Goal: Transaction & Acquisition: Book appointment/travel/reservation

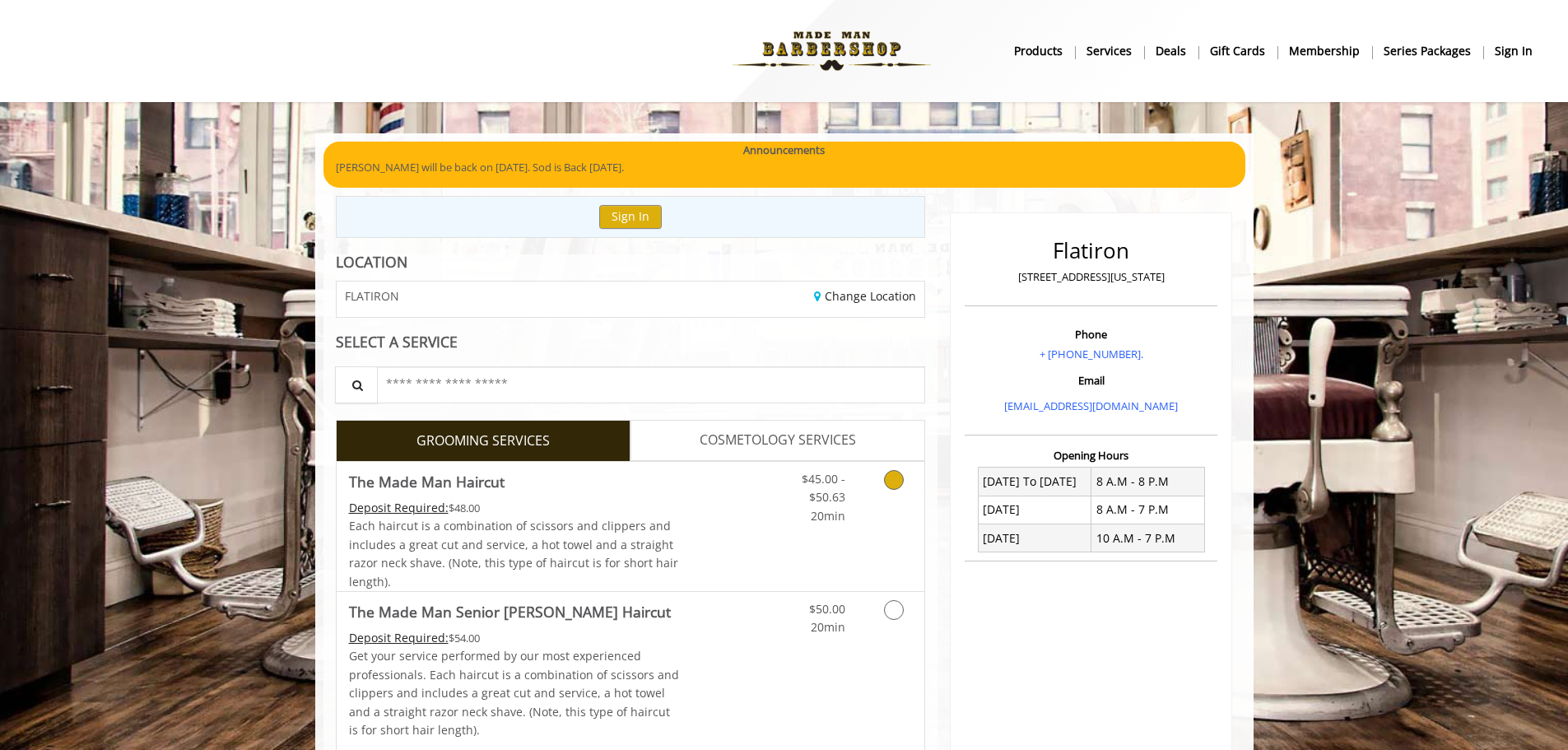
click at [893, 473] on icon "Grooming services" at bounding box center [893, 479] width 20 height 20
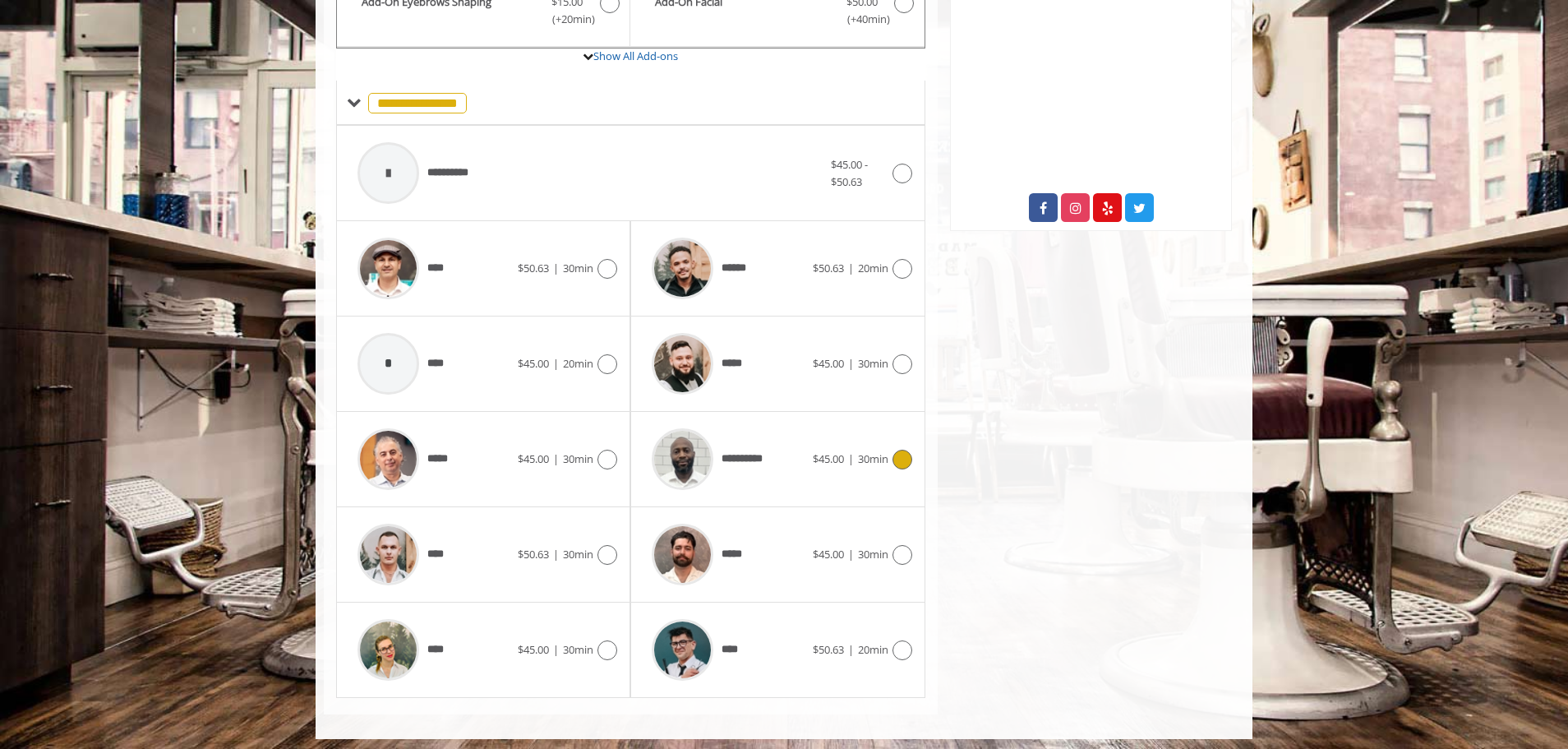
scroll to position [606, 0]
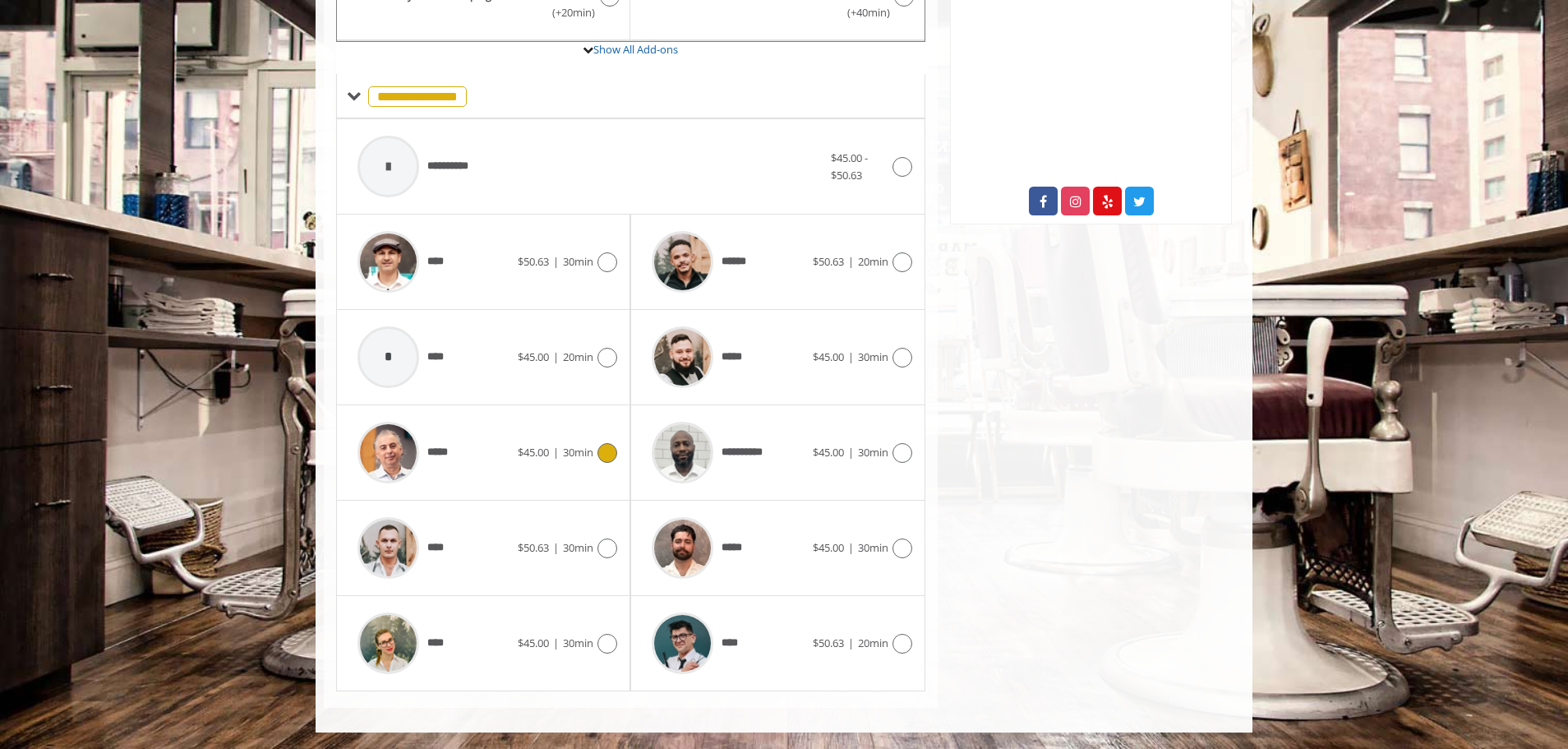
click at [612, 459] on icon at bounding box center [607, 453] width 20 height 20
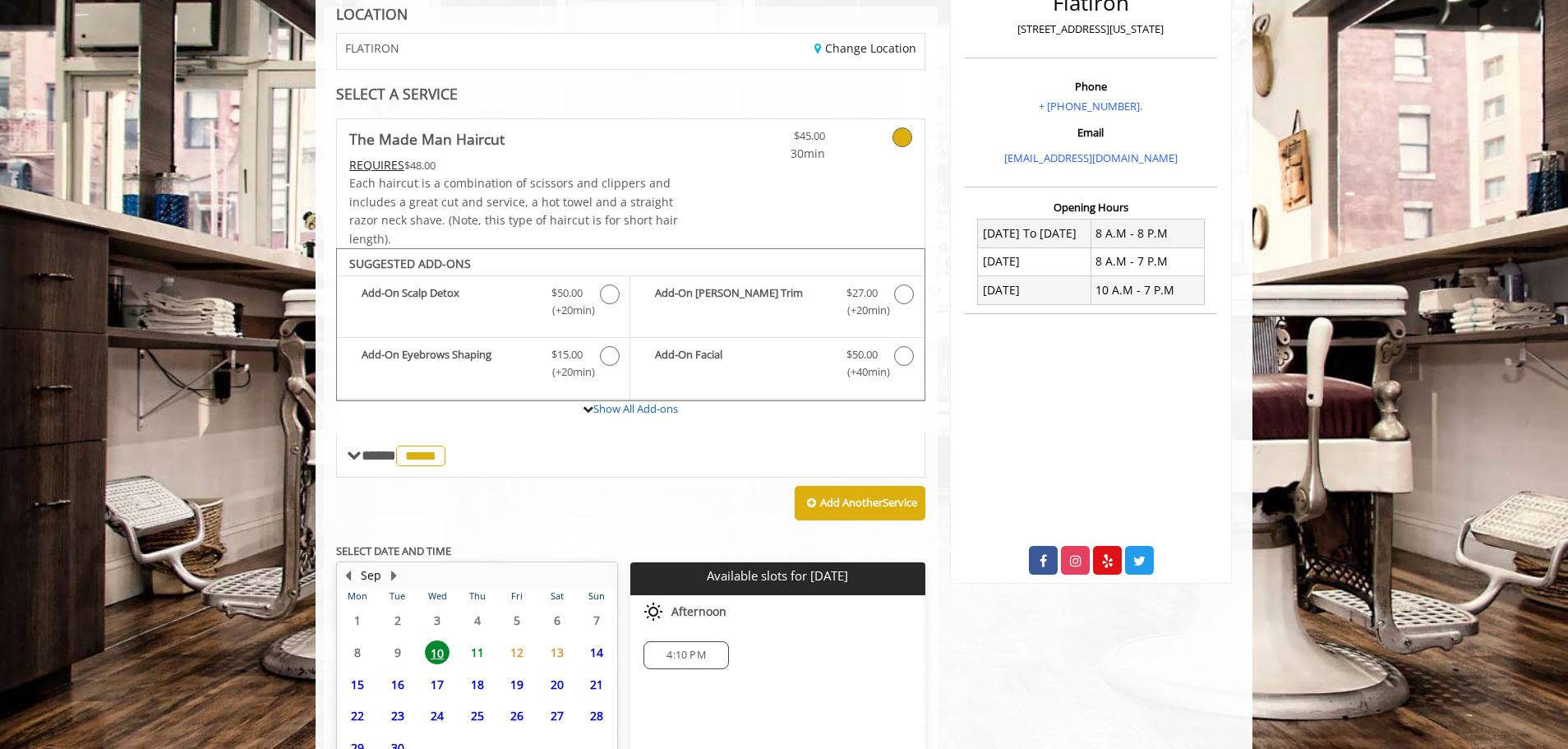
scroll to position [399, 0]
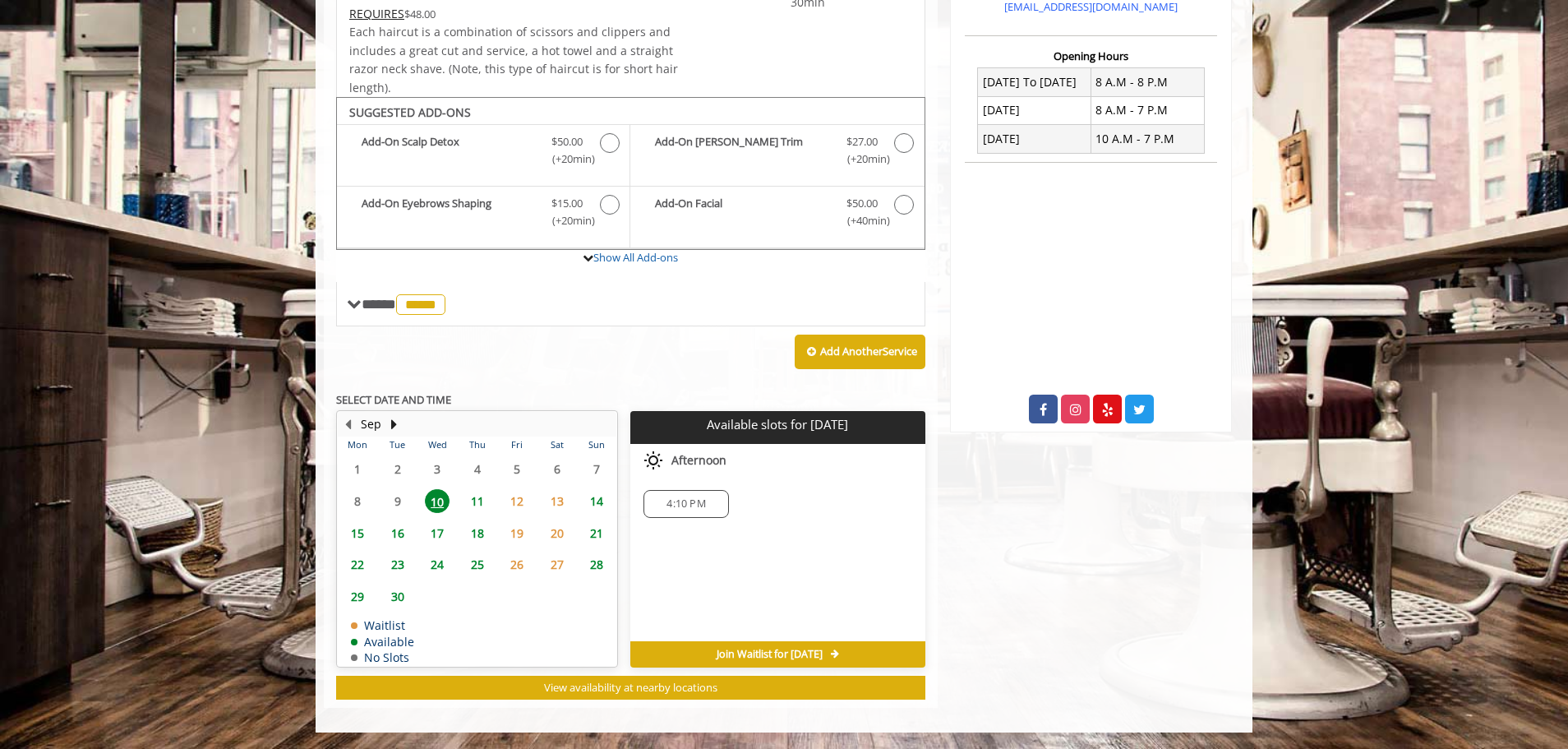
click at [406, 531] on span "16" at bounding box center [397, 533] width 25 height 24
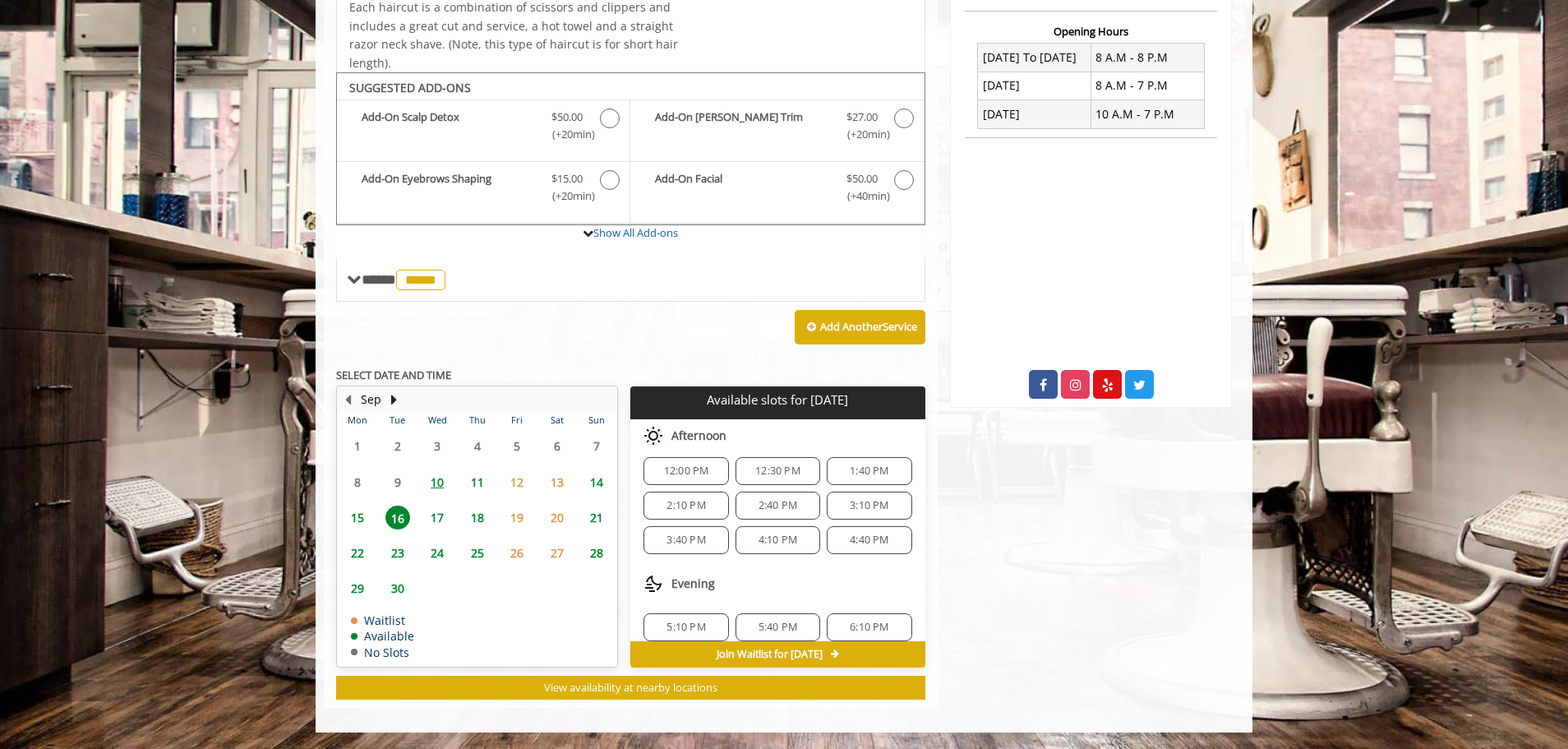
scroll to position [213, 0]
click at [767, 578] on span "5:40 PM" at bounding box center [778, 579] width 39 height 13
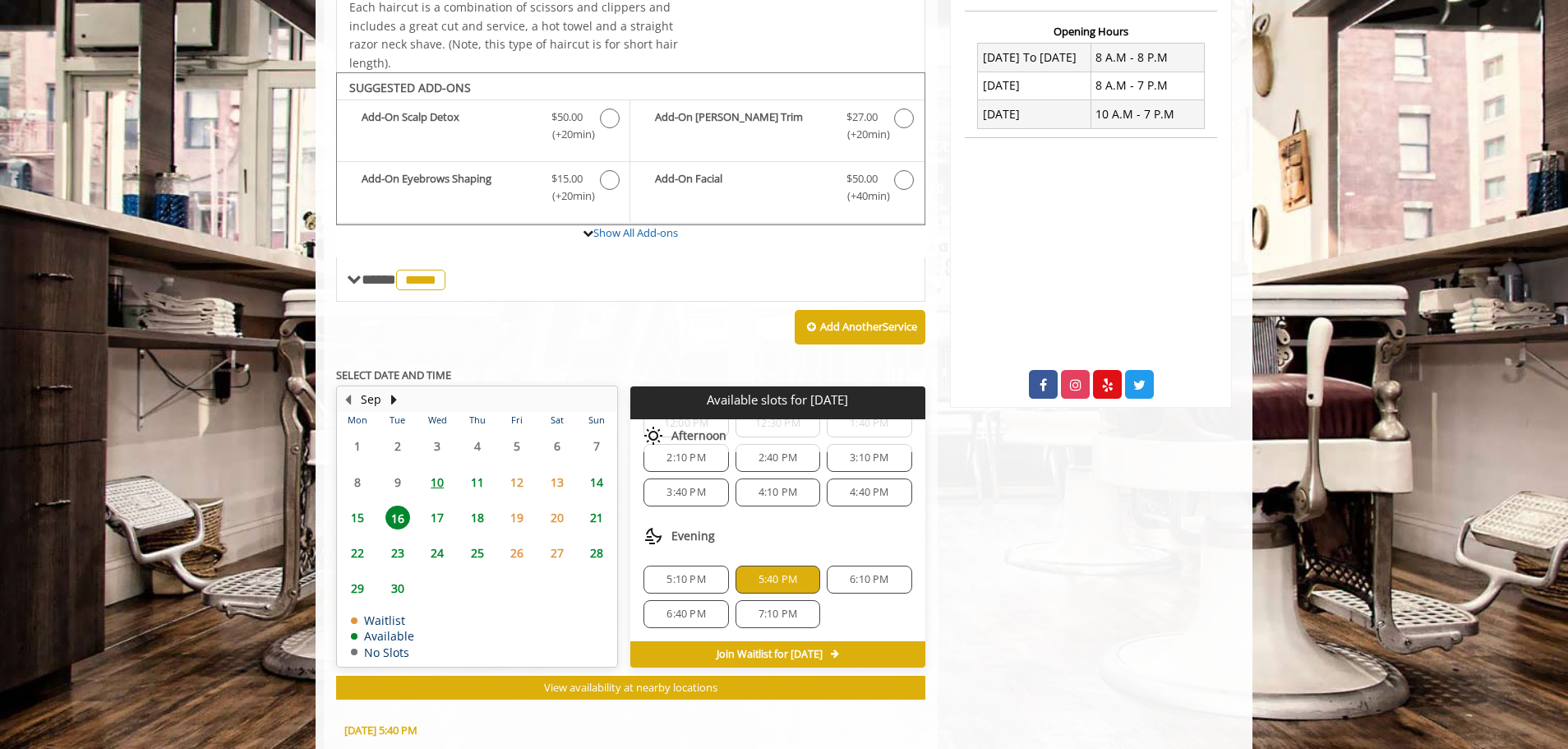
scroll to position [720, 0]
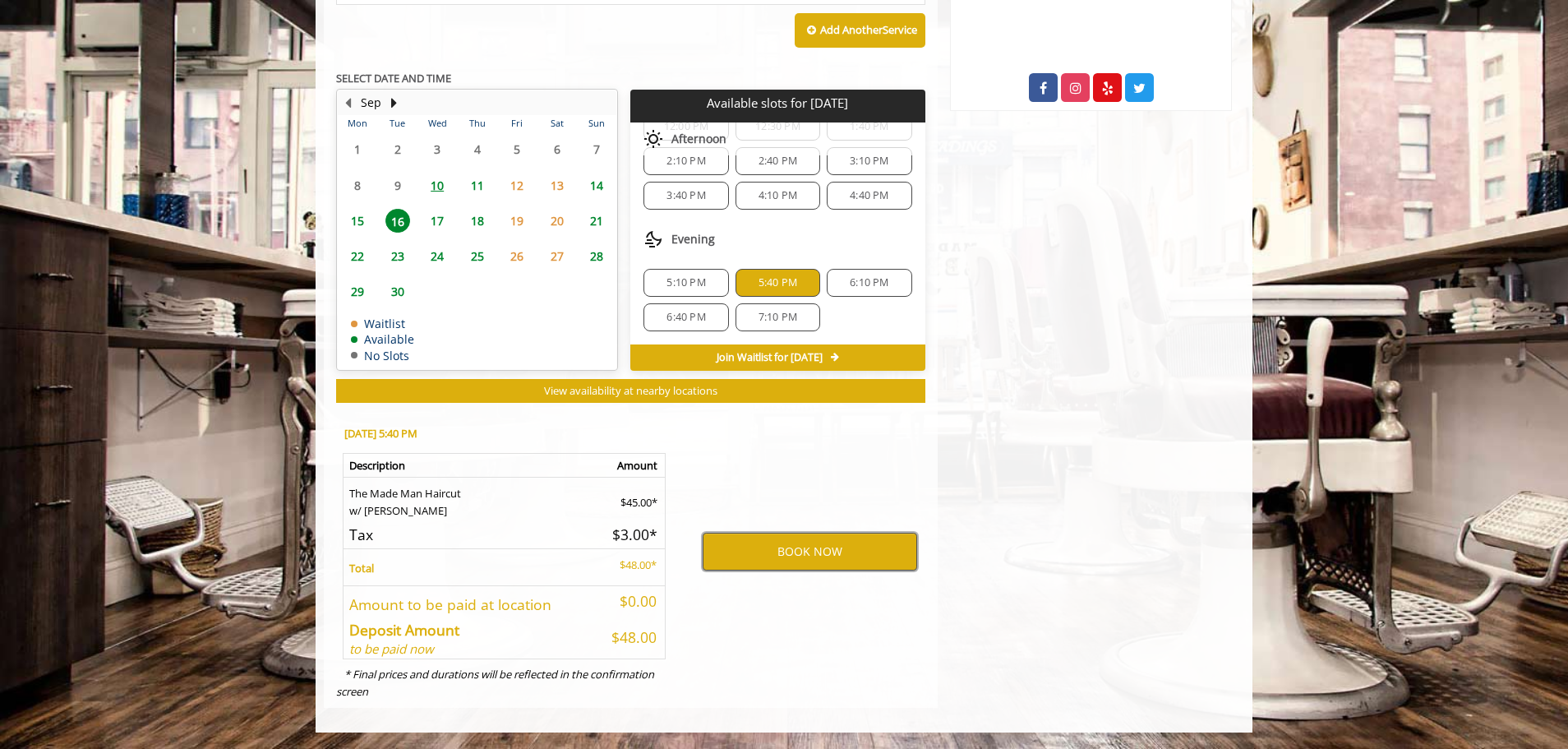
click at [773, 550] on button "BOOK NOW" at bounding box center [810, 552] width 214 height 38
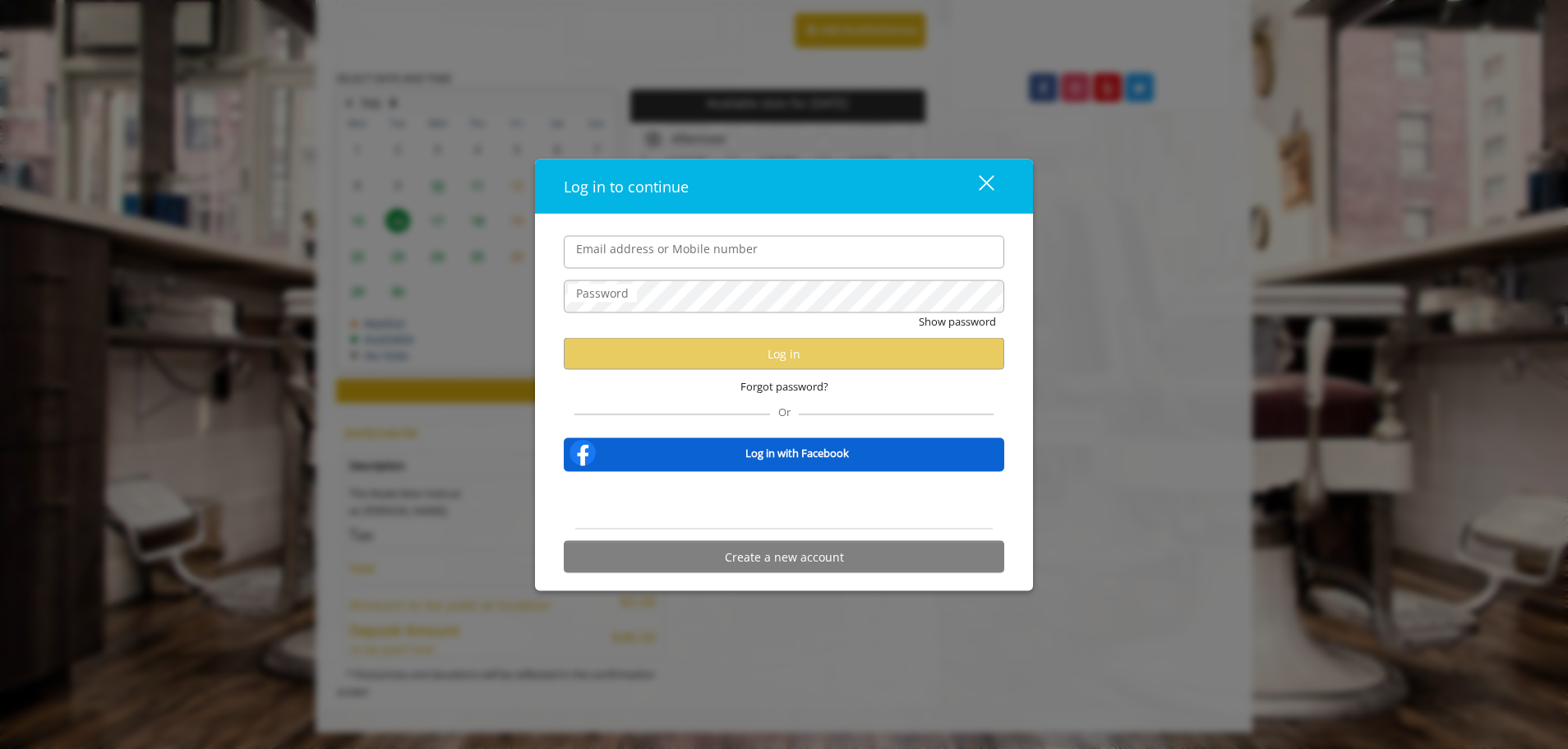
click at [605, 244] on input "Email address or Mobile number" at bounding box center [784, 251] width 440 height 33
type input "**********"
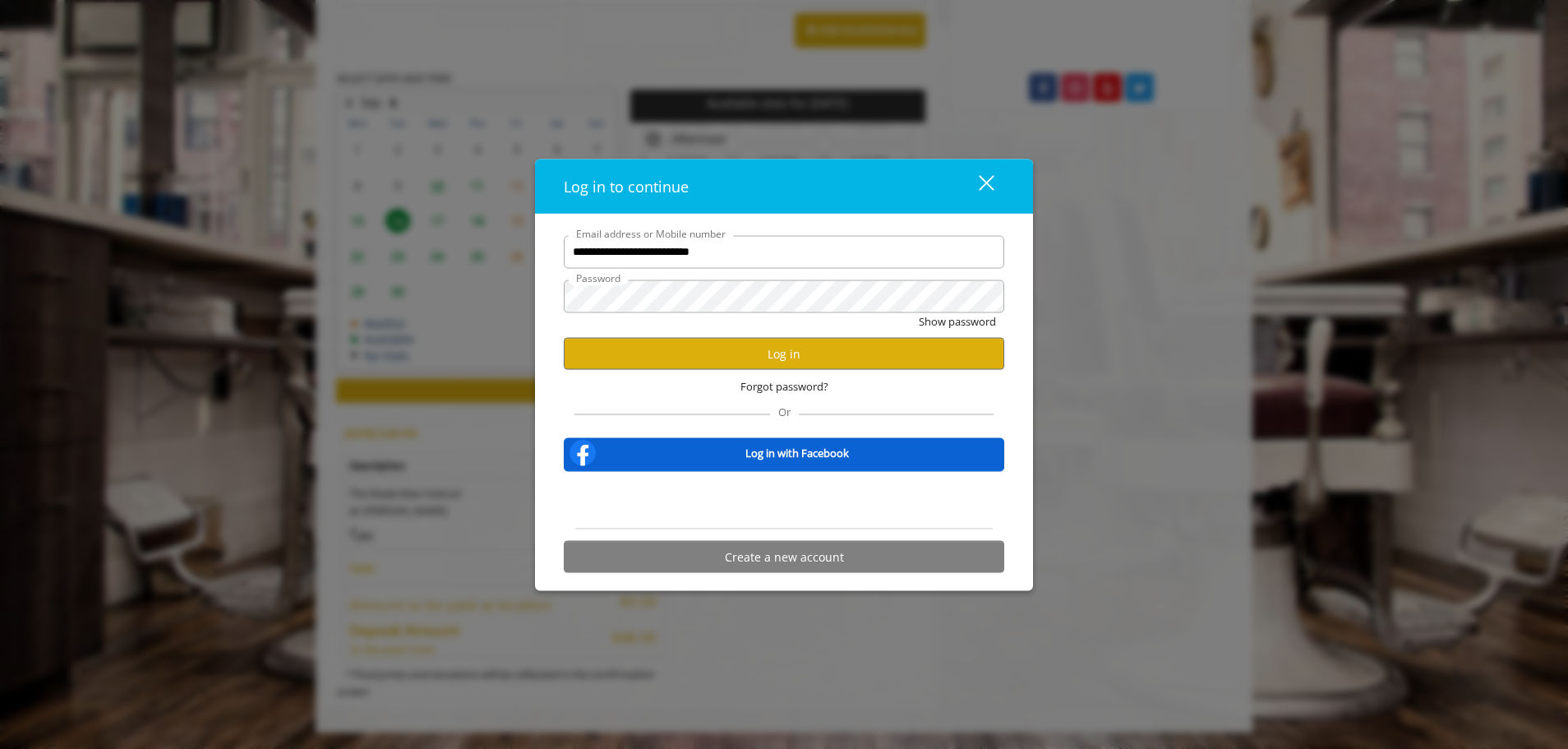
click at [909, 320] on div "Show password" at bounding box center [784, 326] width 440 height 26
click at [912, 348] on button "Log in" at bounding box center [784, 353] width 440 height 32
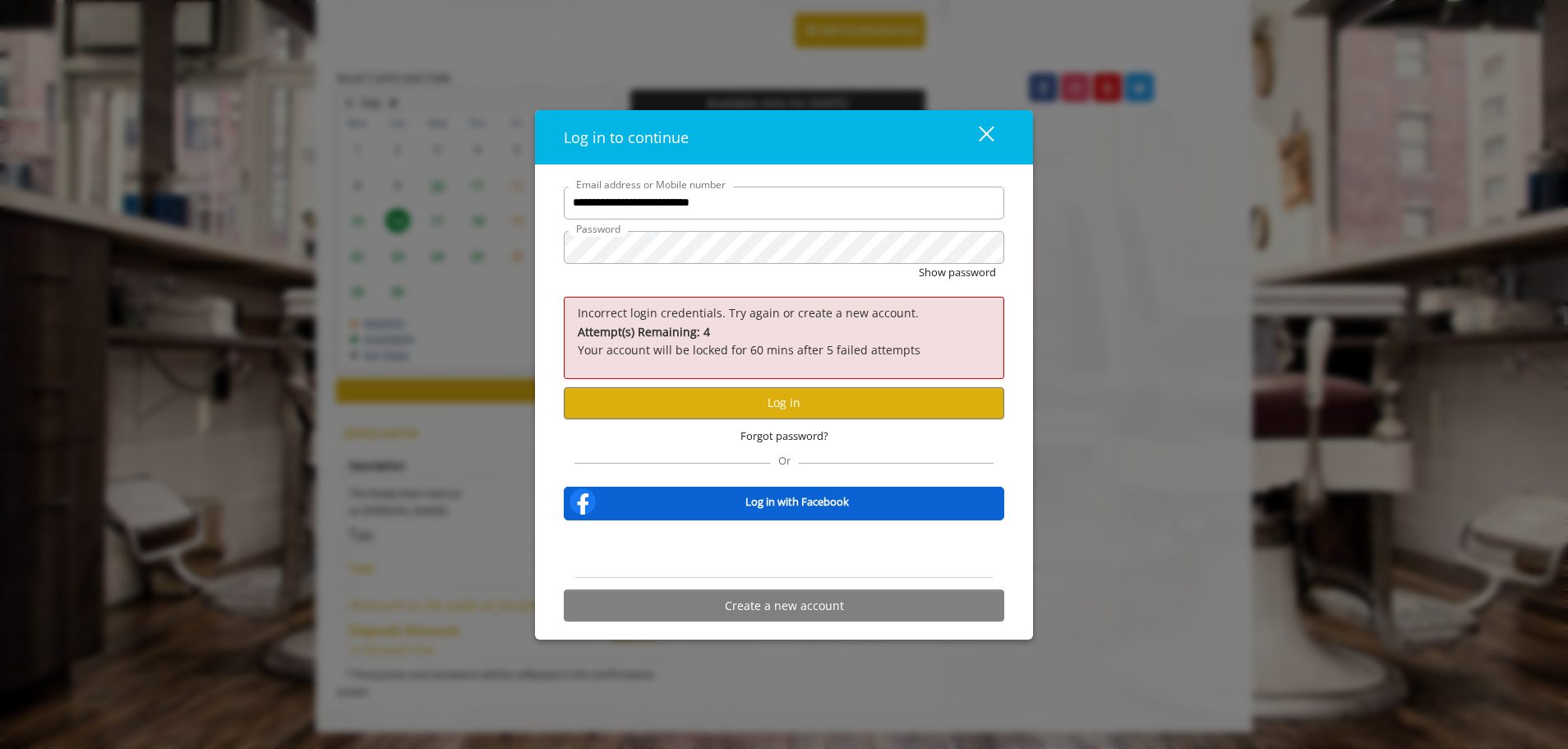
click at [706, 265] on div "Show password" at bounding box center [784, 276] width 440 height 26
click at [465, 251] on div "**********" at bounding box center [784, 374] width 1568 height 749
click at [757, 391] on button "Log in" at bounding box center [784, 402] width 440 height 32
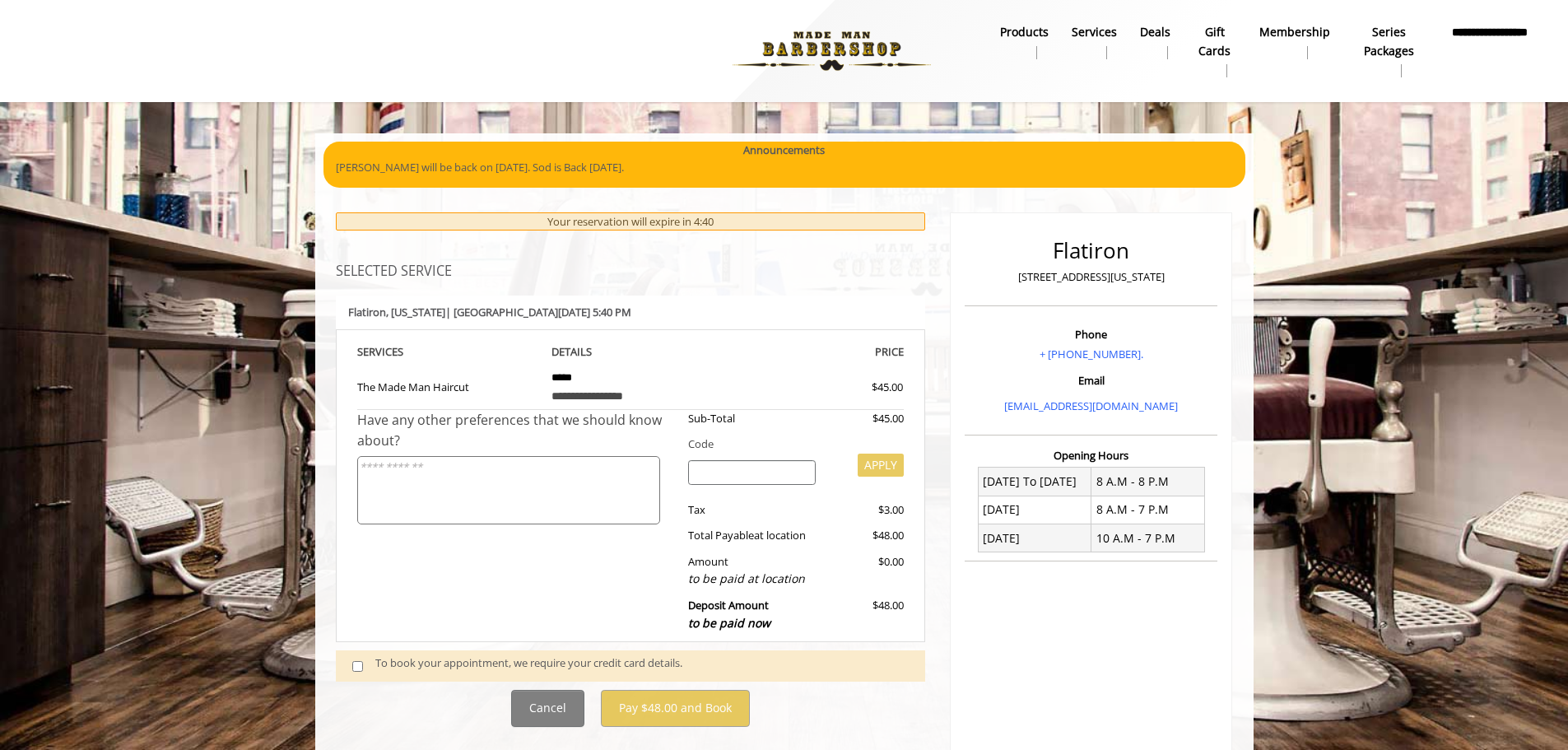
click at [530, 680] on div "**********" at bounding box center [630, 470] width 590 height 515
click at [419, 657] on div "To book your appointment, we require your credit card details." at bounding box center [642, 666] width 534 height 22
click at [375, 660] on div "To book your appointment, we require your credit card details." at bounding box center [642, 666] width 534 height 22
click at [367, 670] on span at bounding box center [364, 666] width 48 height 22
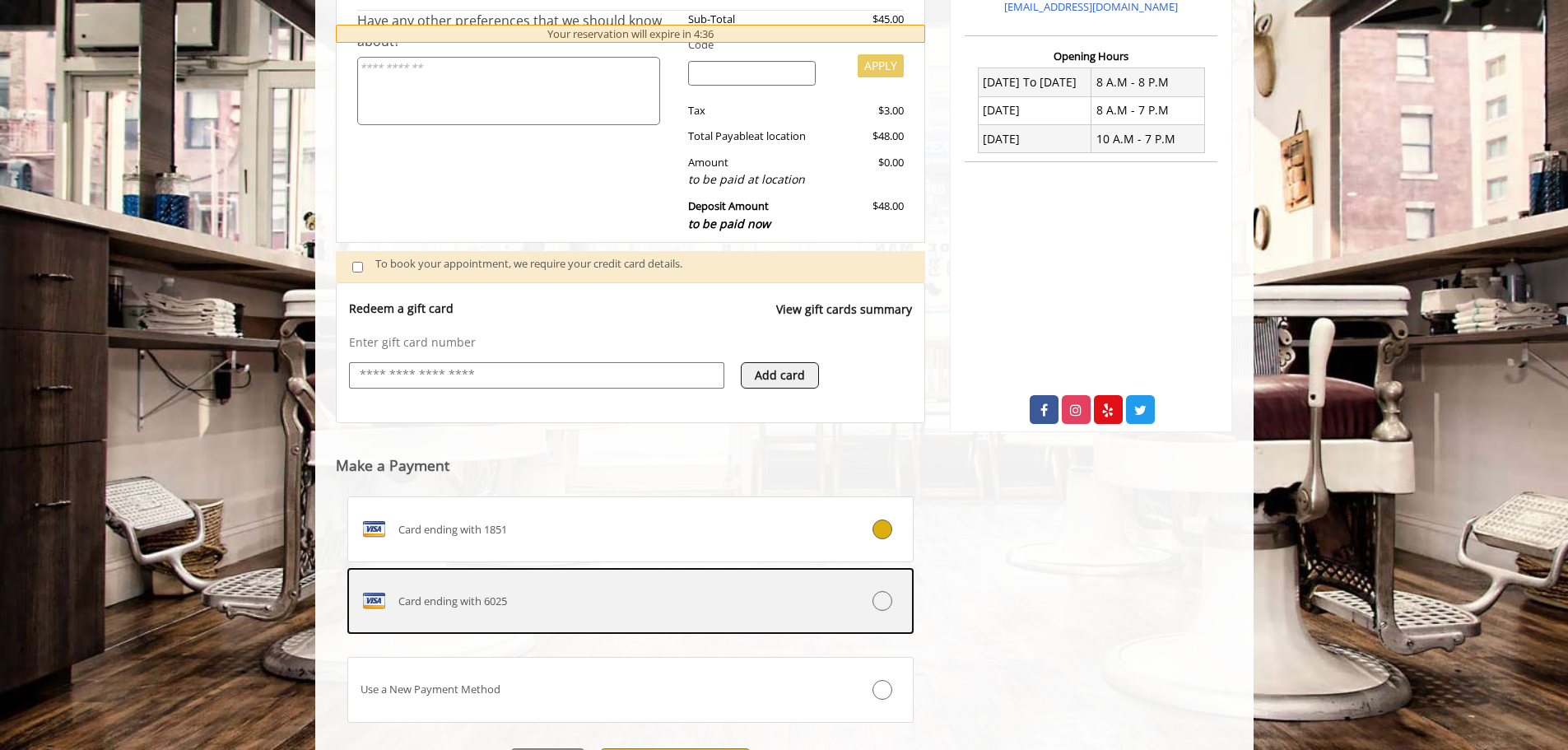
scroll to position [405, 0]
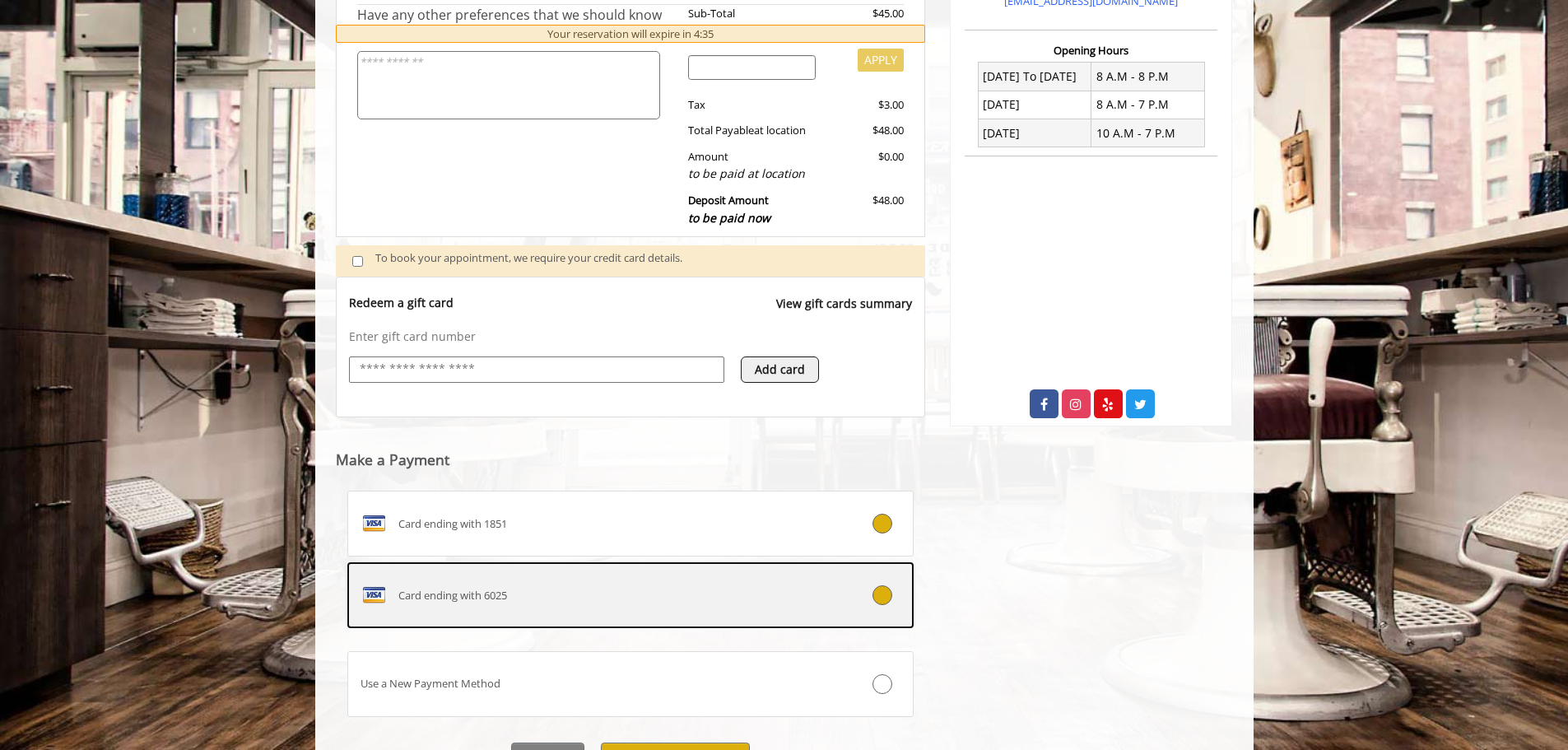
click at [871, 600] on div at bounding box center [866, 595] width 94 height 20
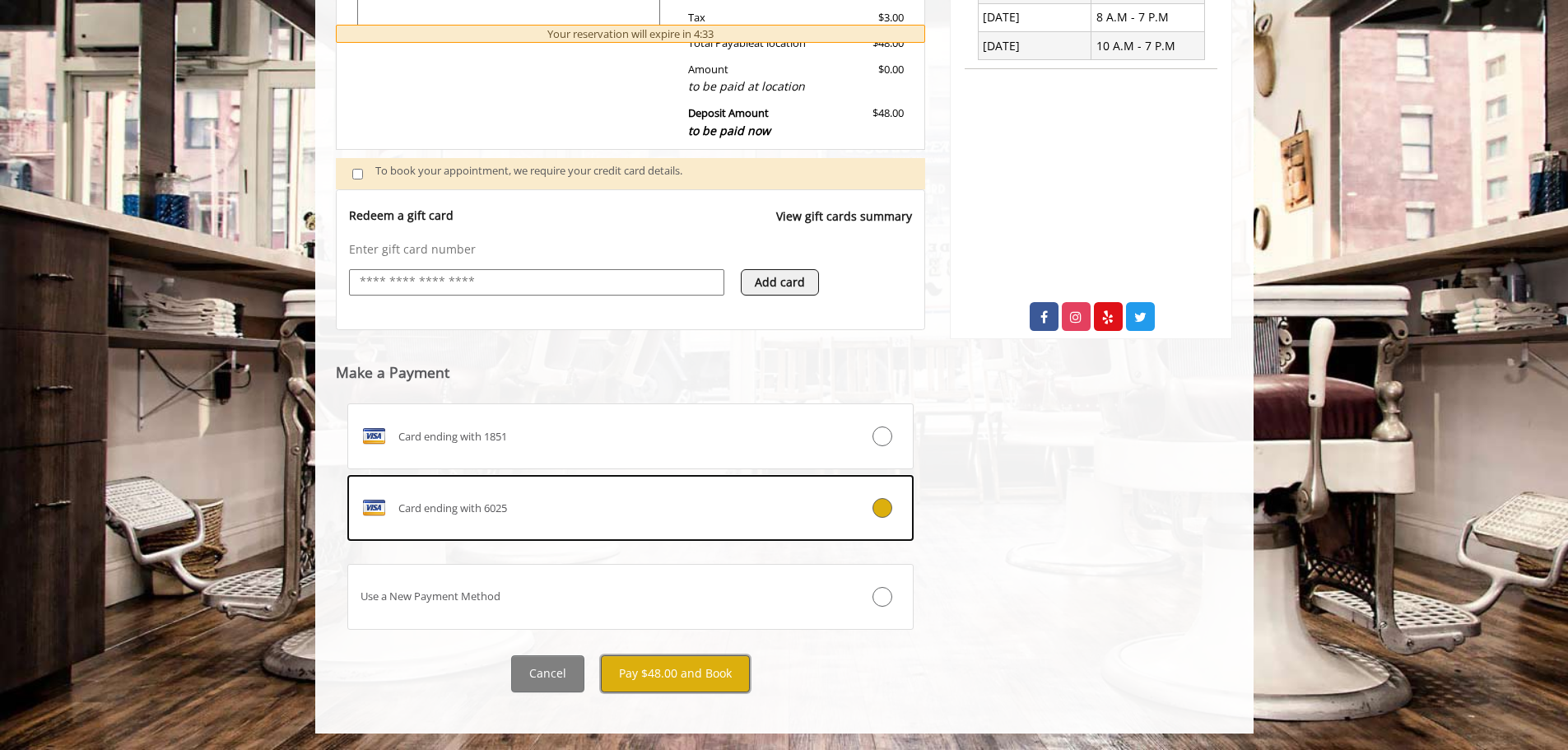
click at [679, 677] on button "Pay $48.00 and Book" at bounding box center [675, 674] width 149 height 37
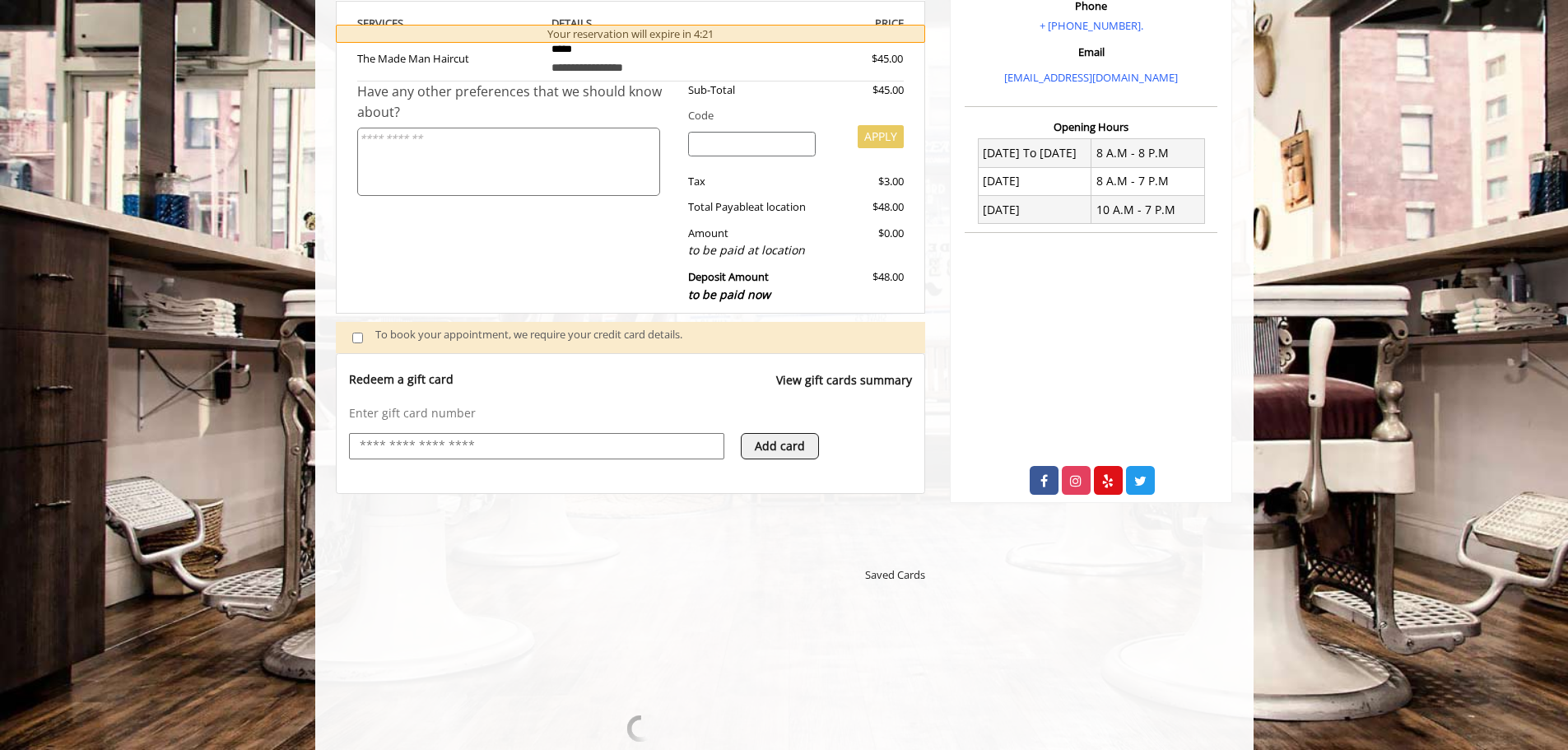
scroll to position [330, 0]
